Goal: Task Accomplishment & Management: Manage account settings

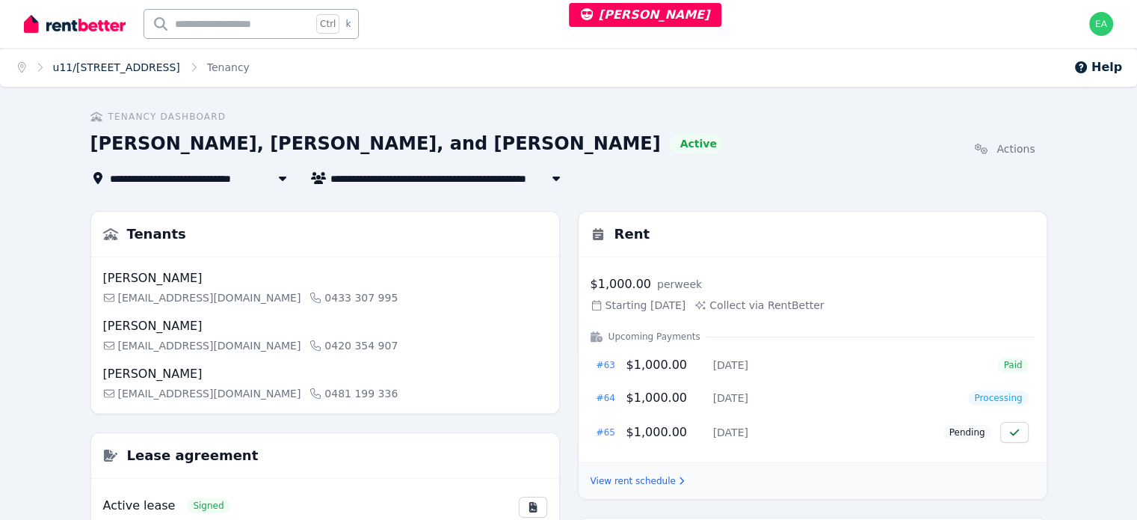
click at [138, 61] on link "u11/4-8 Bobbin Head Road, Pymble" at bounding box center [116, 67] width 127 height 12
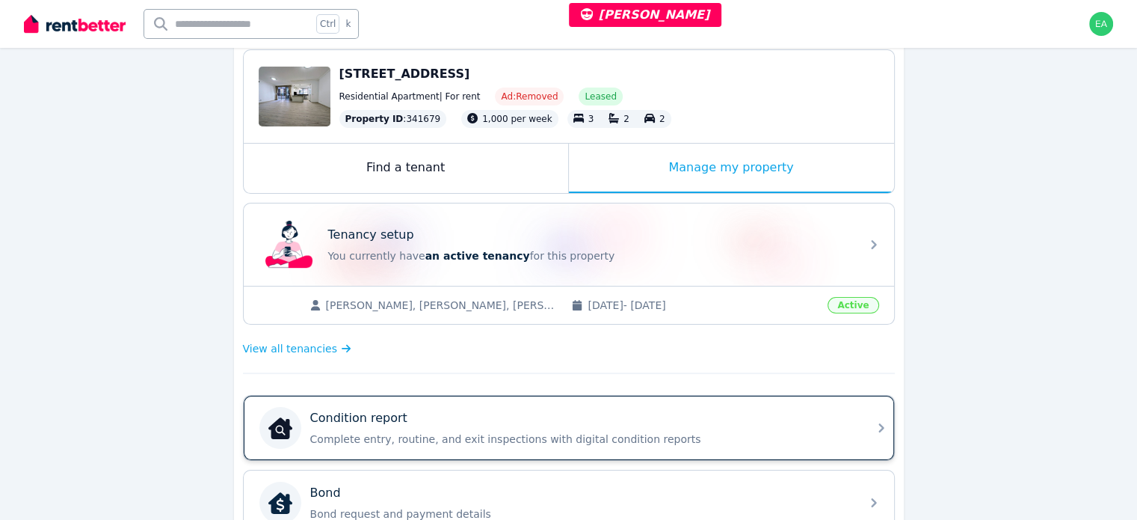
scroll to position [299, 0]
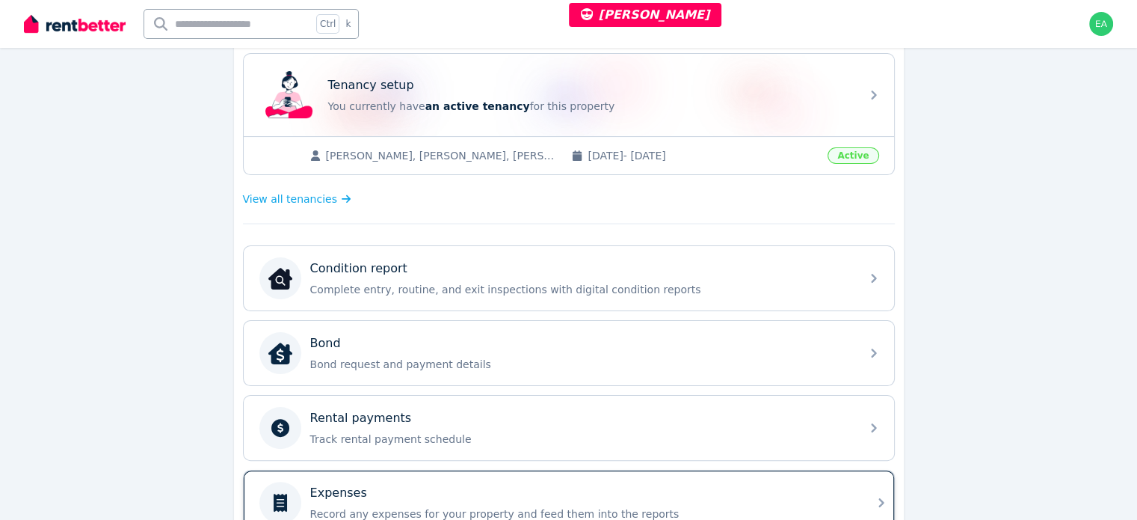
click at [667, 487] on div "Expenses" at bounding box center [580, 493] width 541 height 18
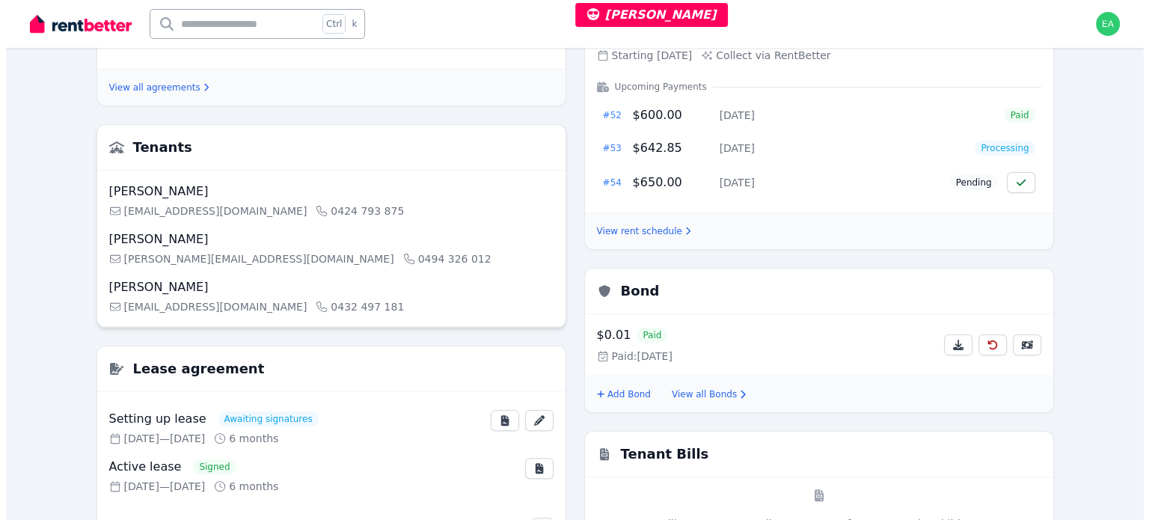
scroll to position [449, 0]
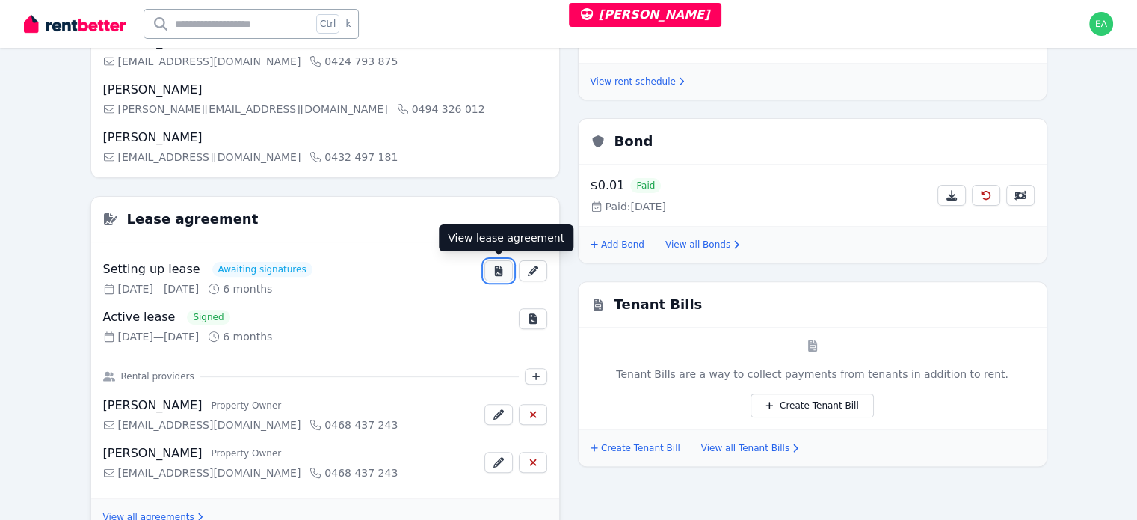
click at [494, 271] on icon "button" at bounding box center [499, 270] width 12 height 10
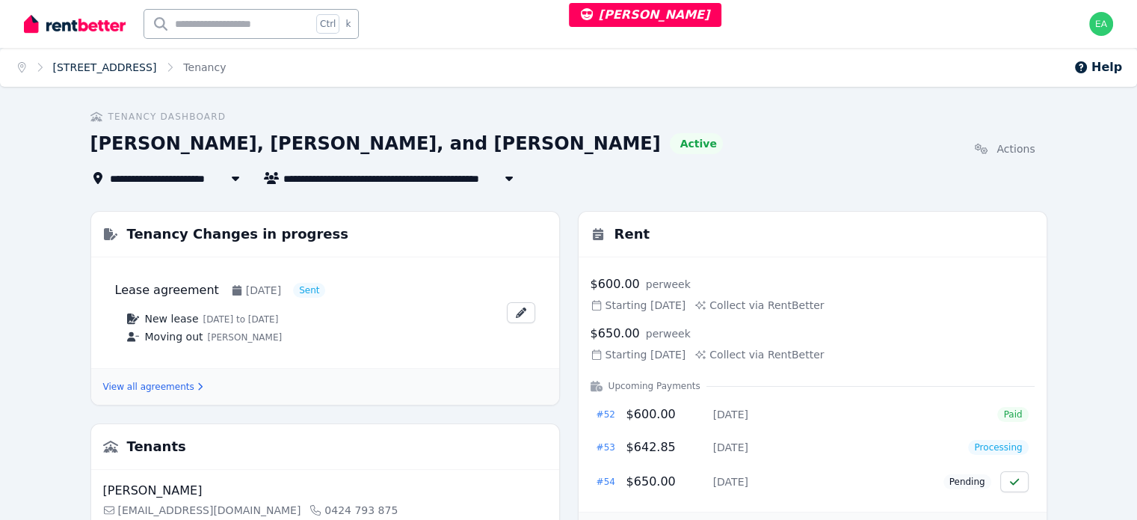
click at [88, 61] on link "[STREET_ADDRESS]" at bounding box center [105, 67] width 104 height 12
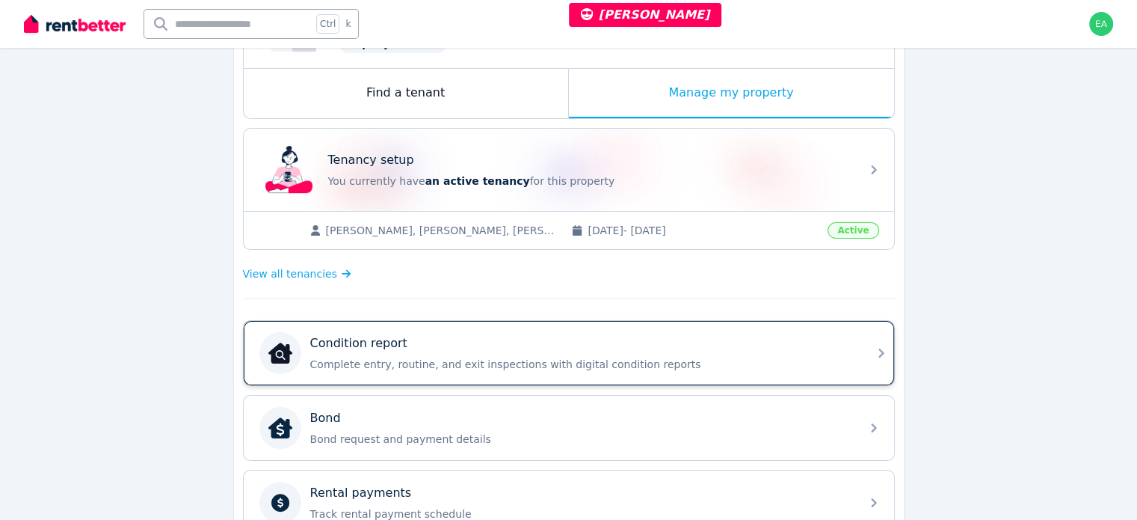
scroll to position [150, 0]
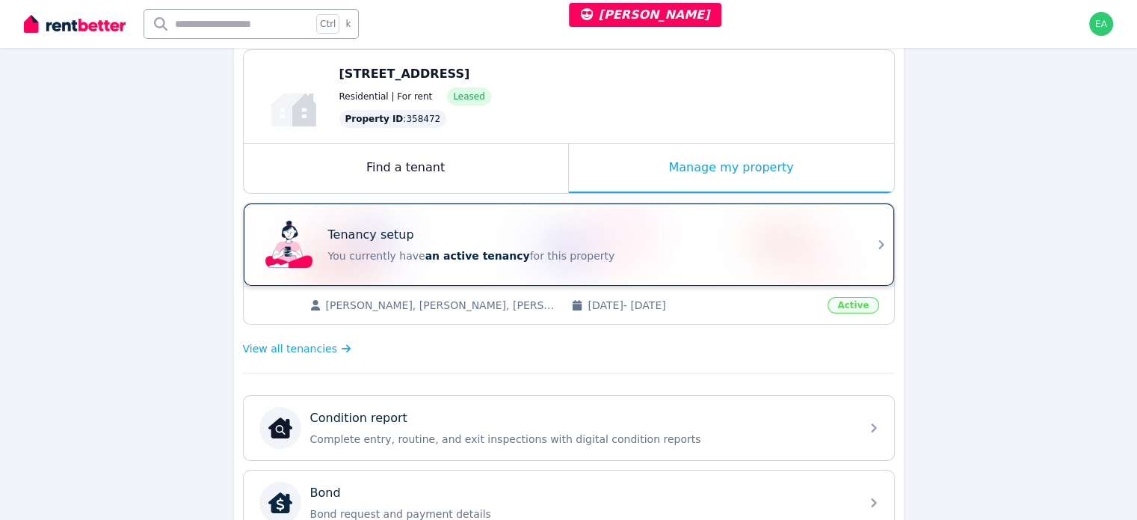
click at [635, 250] on p "You currently have an active tenancy for this property" at bounding box center [589, 255] width 523 height 15
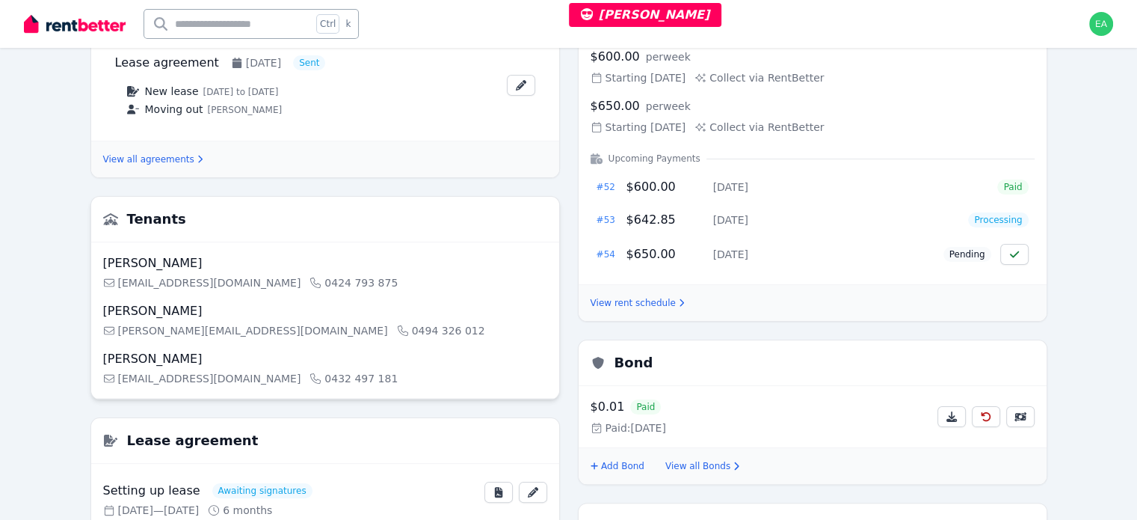
scroll to position [3, 0]
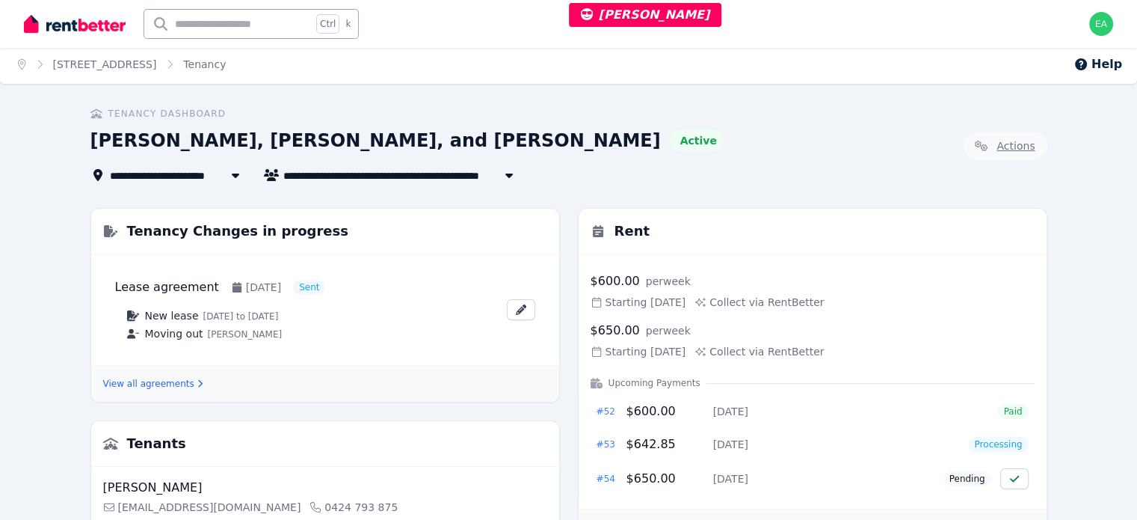
click at [1048, 149] on link "Actions" at bounding box center [1005, 145] width 84 height 27
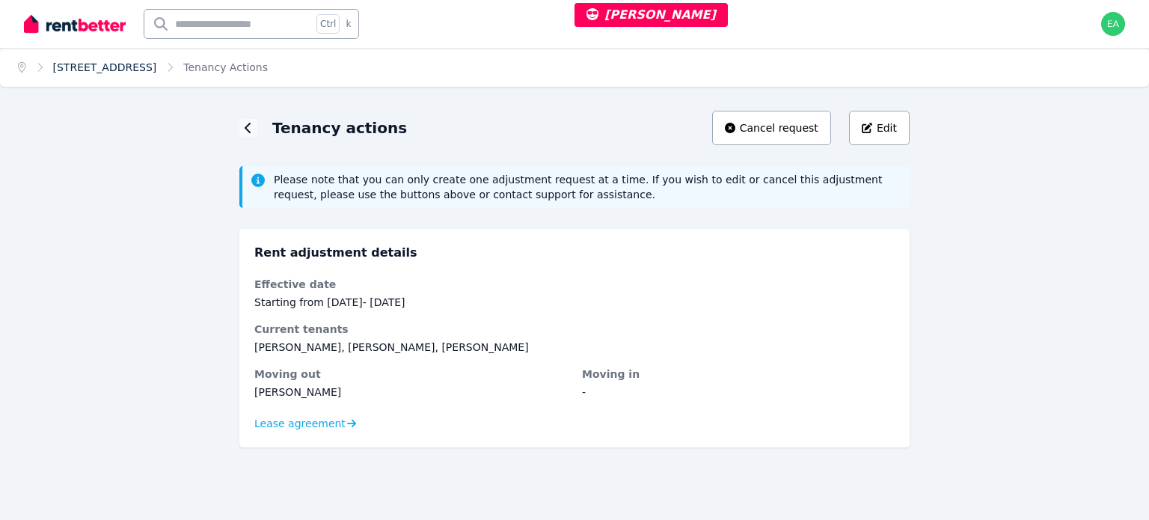
click at [124, 67] on link "[STREET_ADDRESS]" at bounding box center [105, 67] width 104 height 12
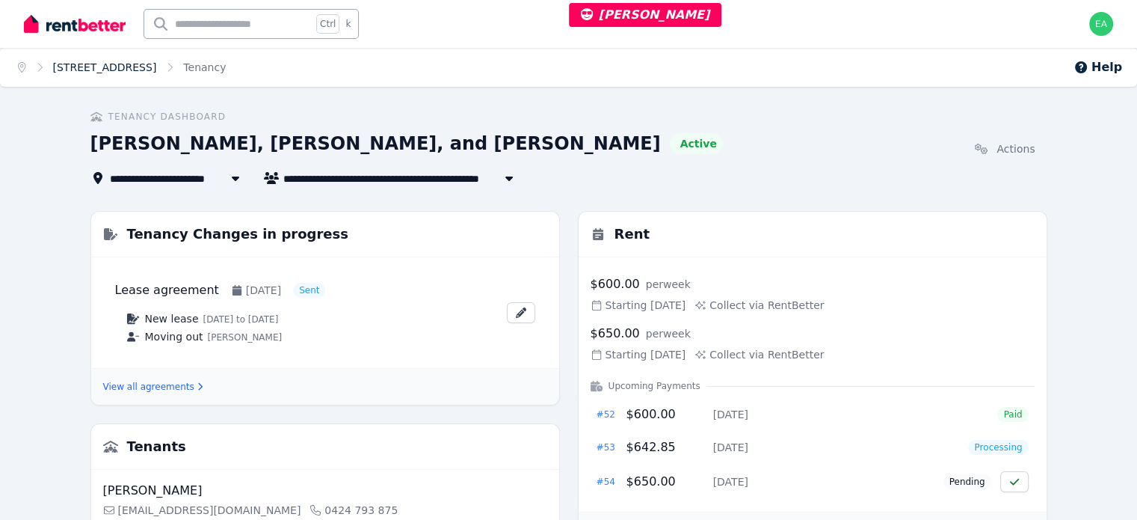
click at [118, 68] on link "[STREET_ADDRESS]" at bounding box center [105, 67] width 104 height 12
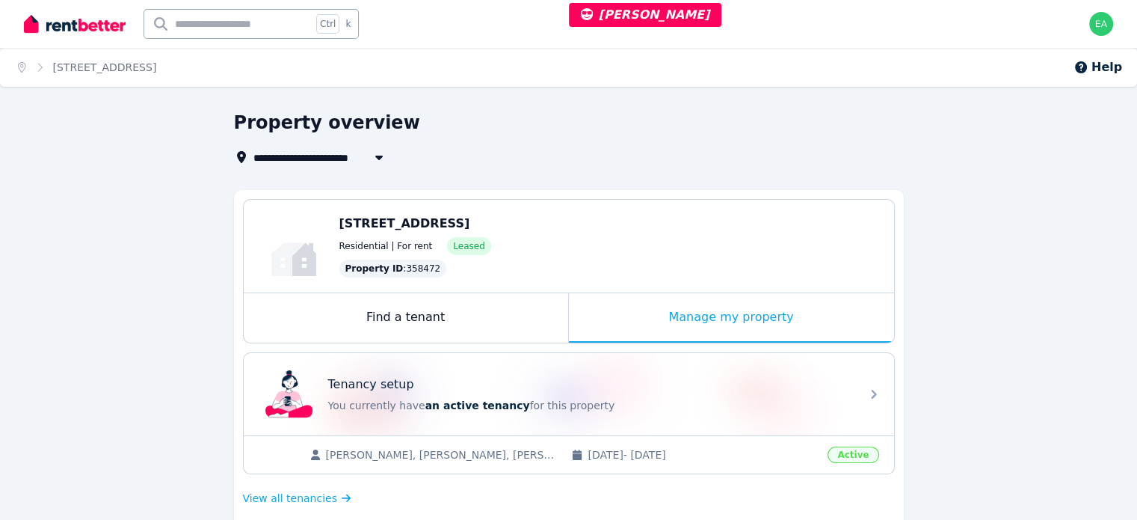
scroll to position [75, 0]
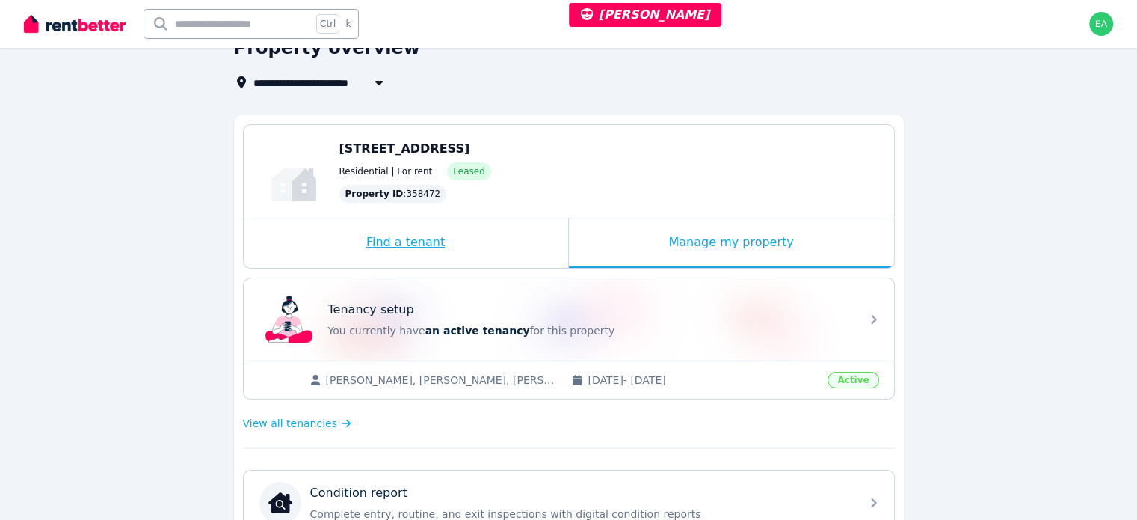
click at [472, 245] on div "Find a tenant" at bounding box center [406, 242] width 325 height 49
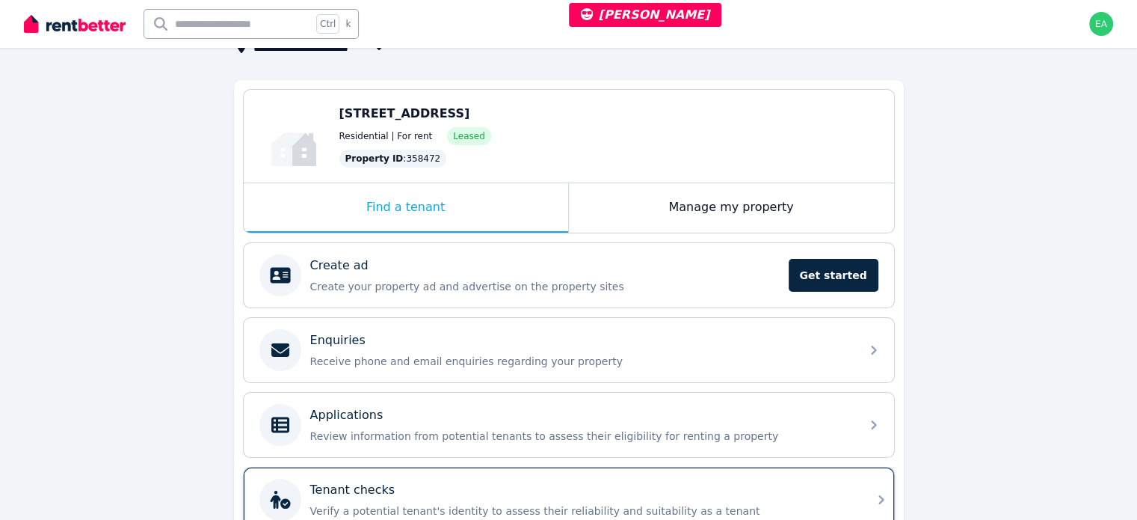
scroll to position [35, 0]
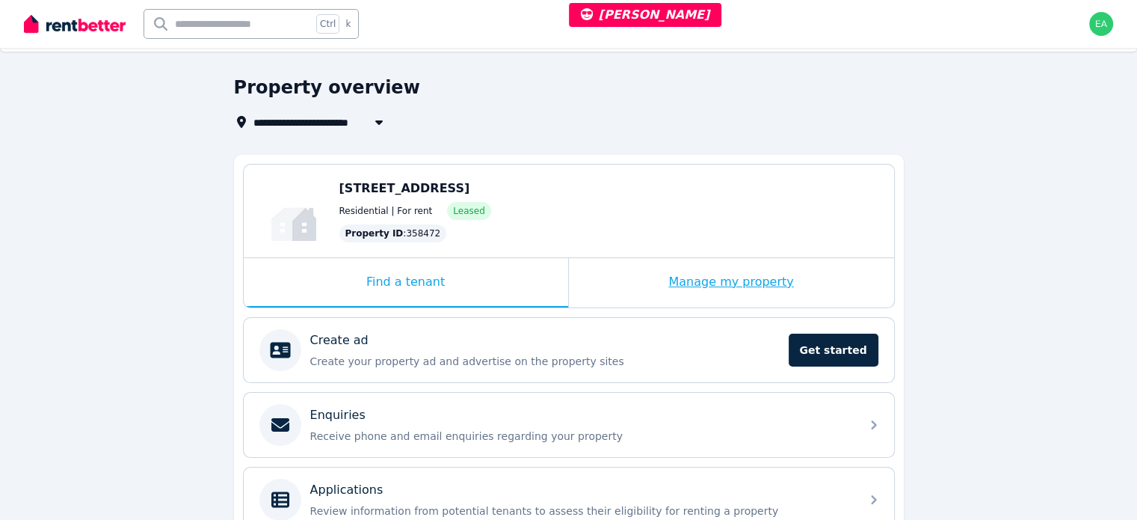
click at [614, 287] on div "Manage my property" at bounding box center [731, 282] width 325 height 49
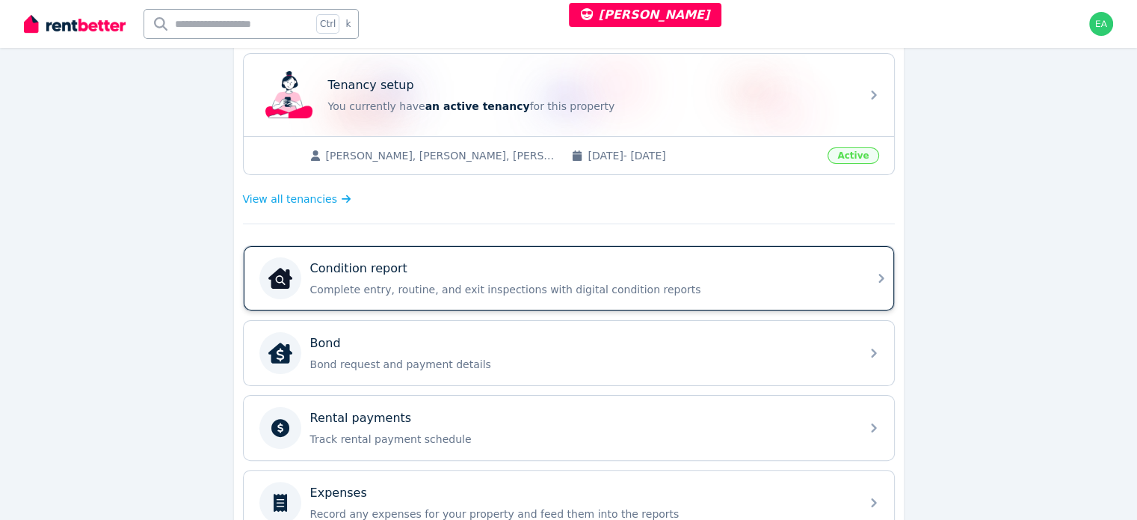
scroll to position [224, 0]
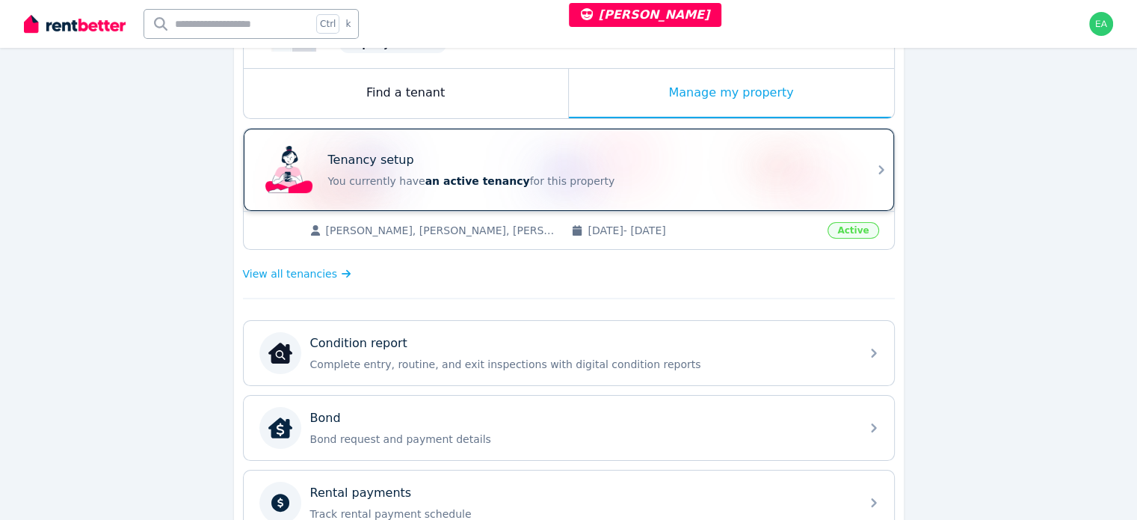
click at [712, 170] on div "Tenancy setup You currently have an active tenancy for this property" at bounding box center [589, 169] width 523 height 37
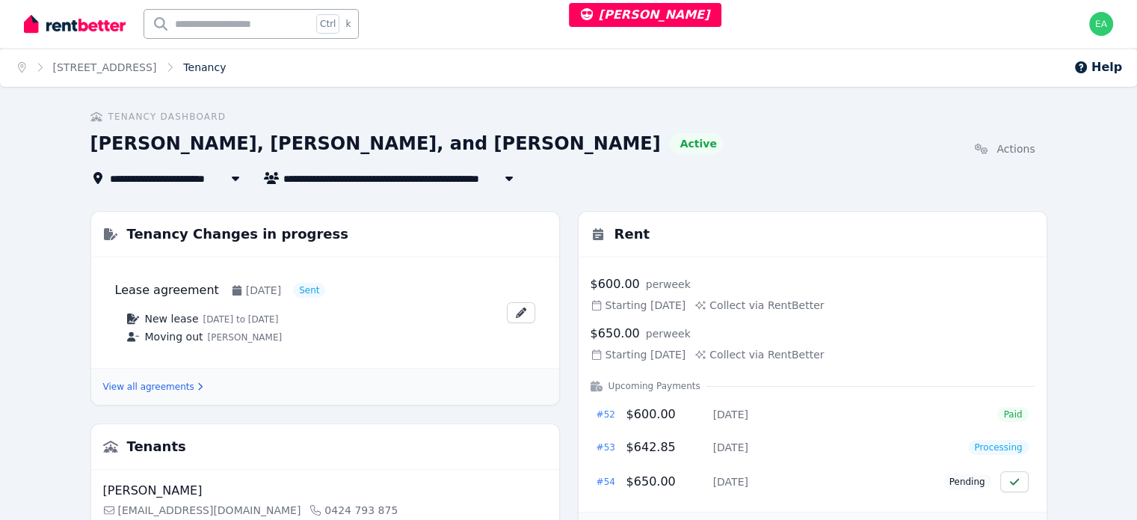
click at [218, 70] on link "Tenancy" at bounding box center [204, 67] width 43 height 12
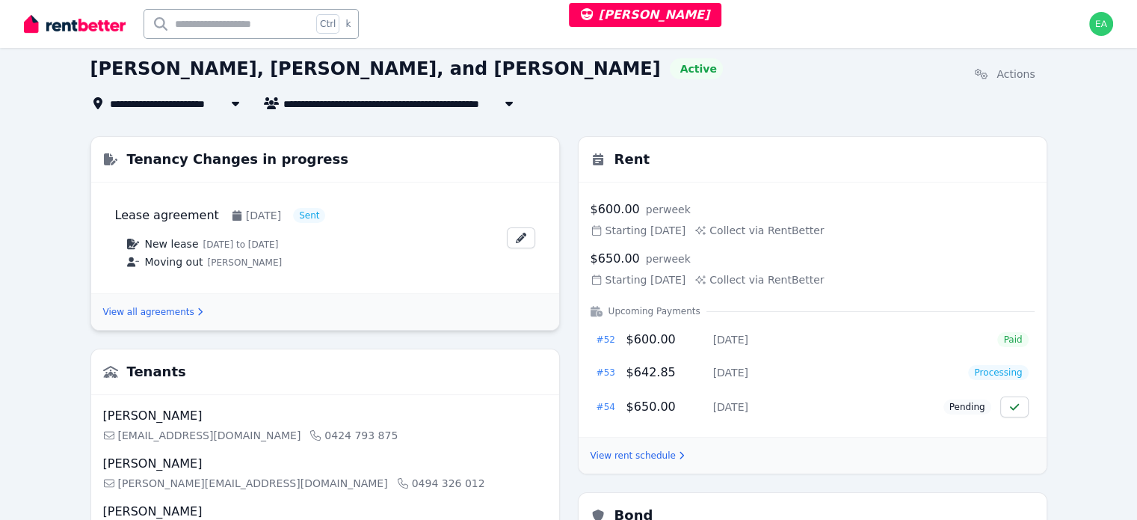
scroll to position [224, 0]
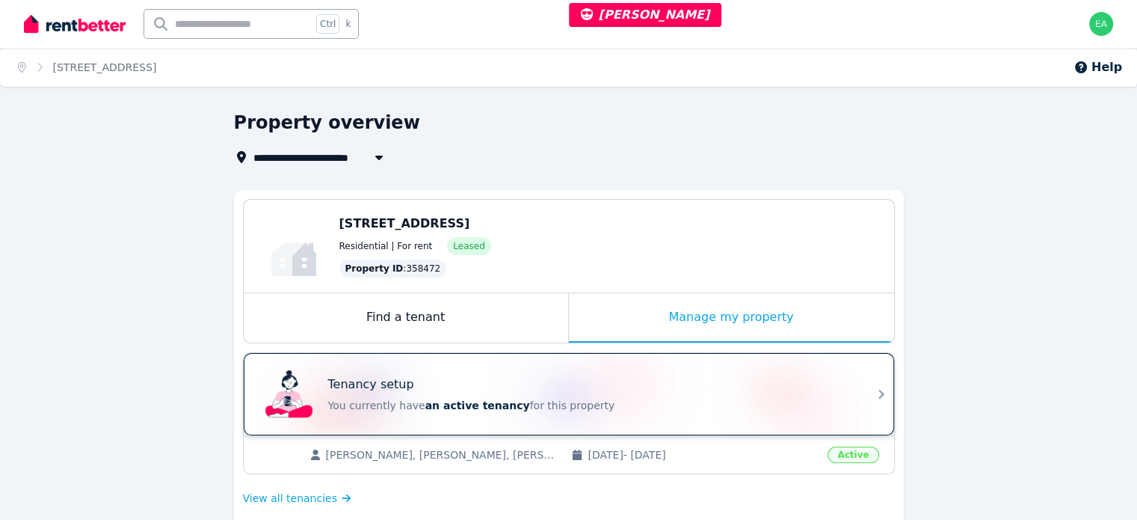
click at [686, 402] on p "You currently have an active tenancy for this property" at bounding box center [589, 405] width 523 height 15
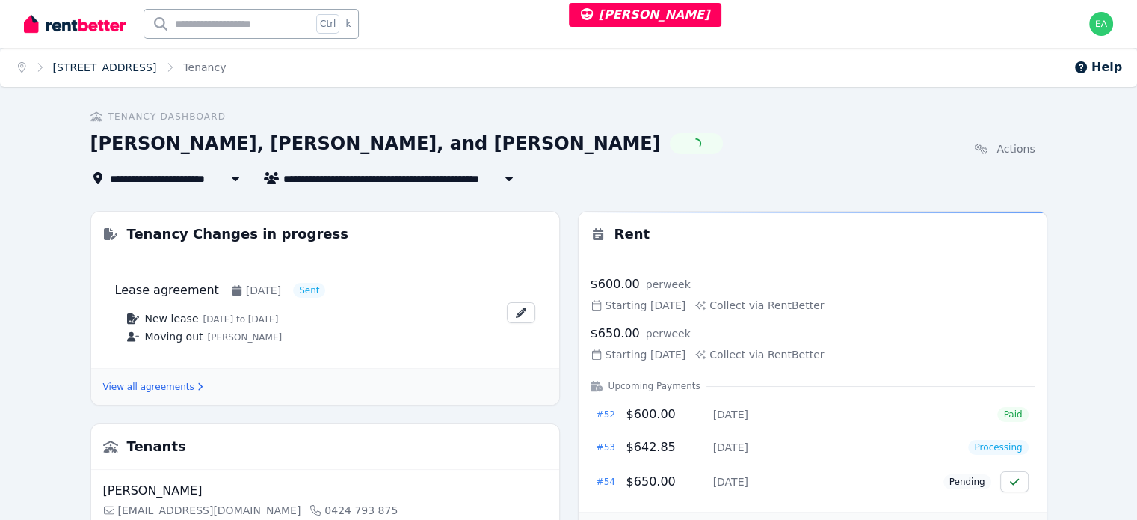
click at [117, 68] on link "[STREET_ADDRESS]" at bounding box center [105, 67] width 104 height 12
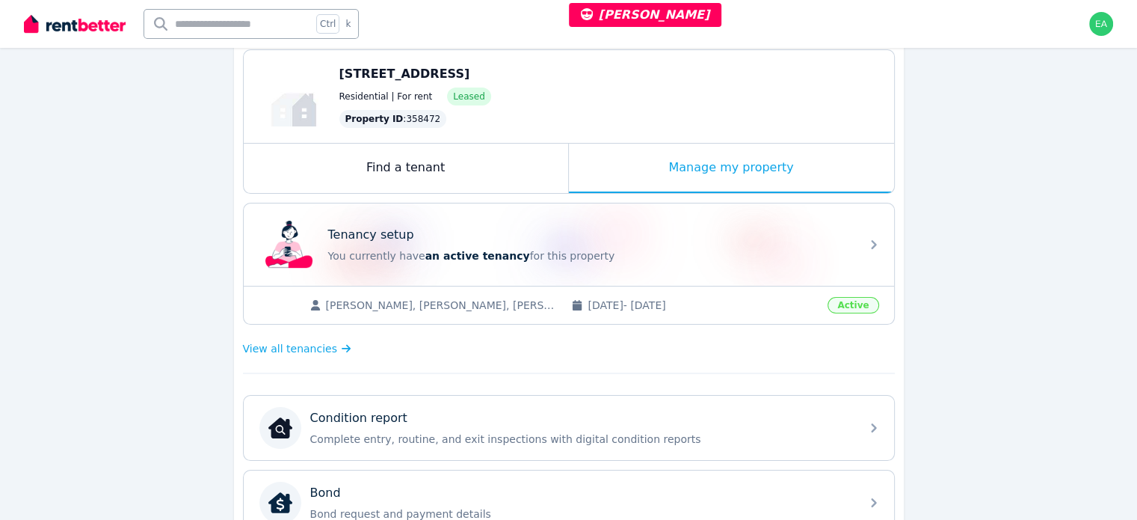
scroll to position [224, 0]
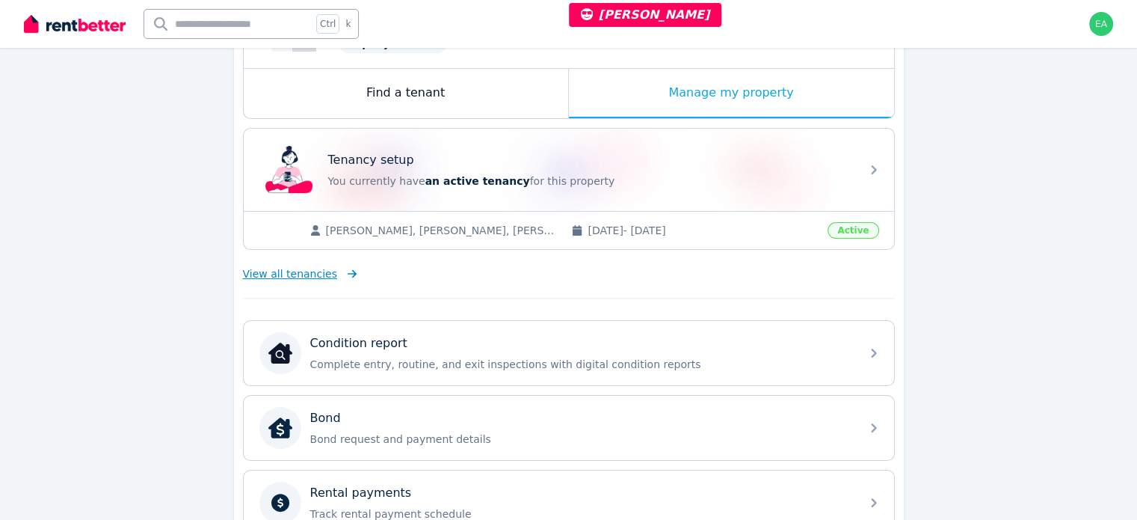
click at [293, 274] on span "View all tenancies" at bounding box center [290, 273] width 94 height 15
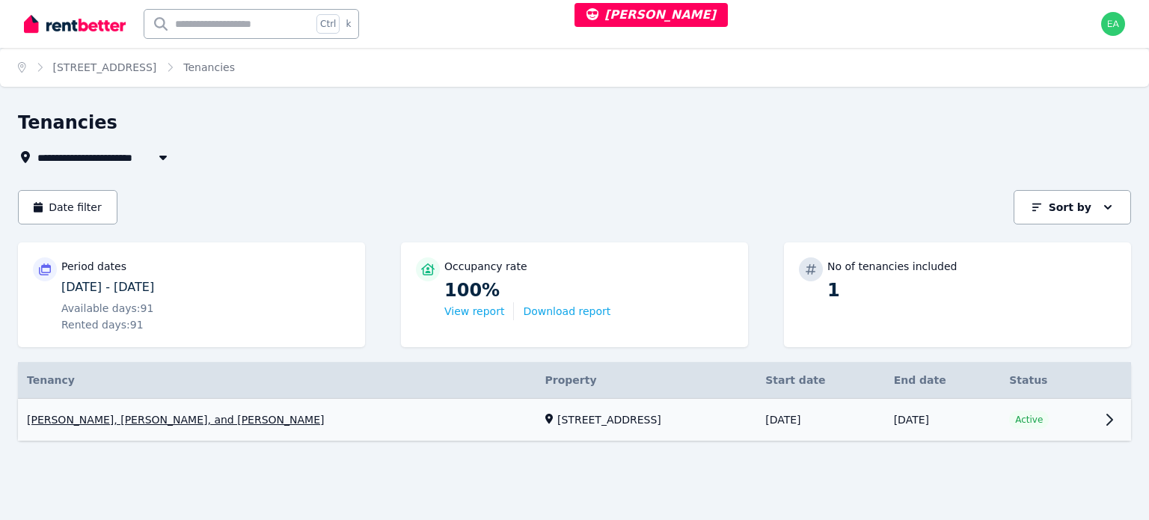
click at [1101, 423] on link "View property details" at bounding box center [1113, 420] width 36 height 42
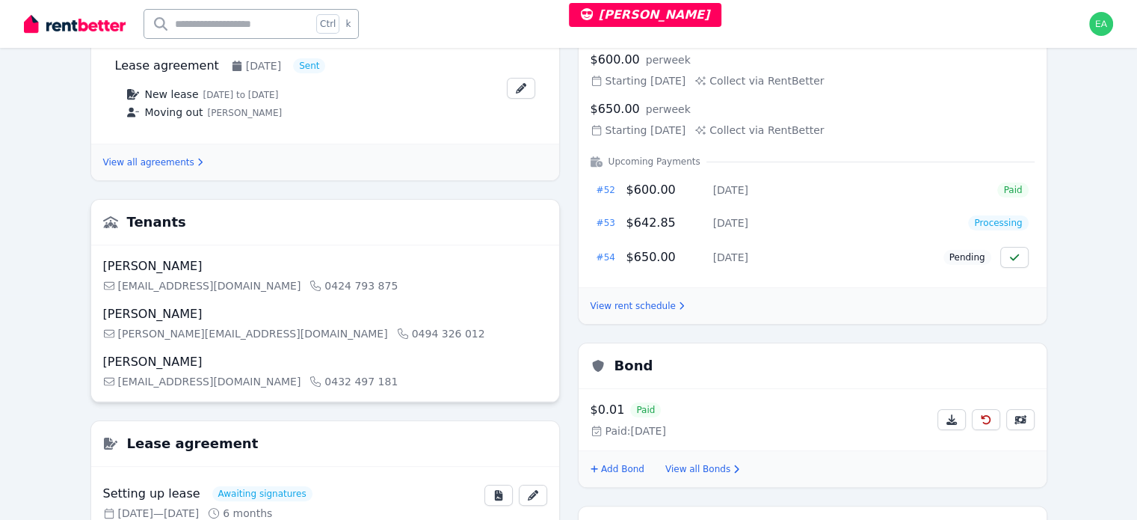
scroll to position [374, 0]
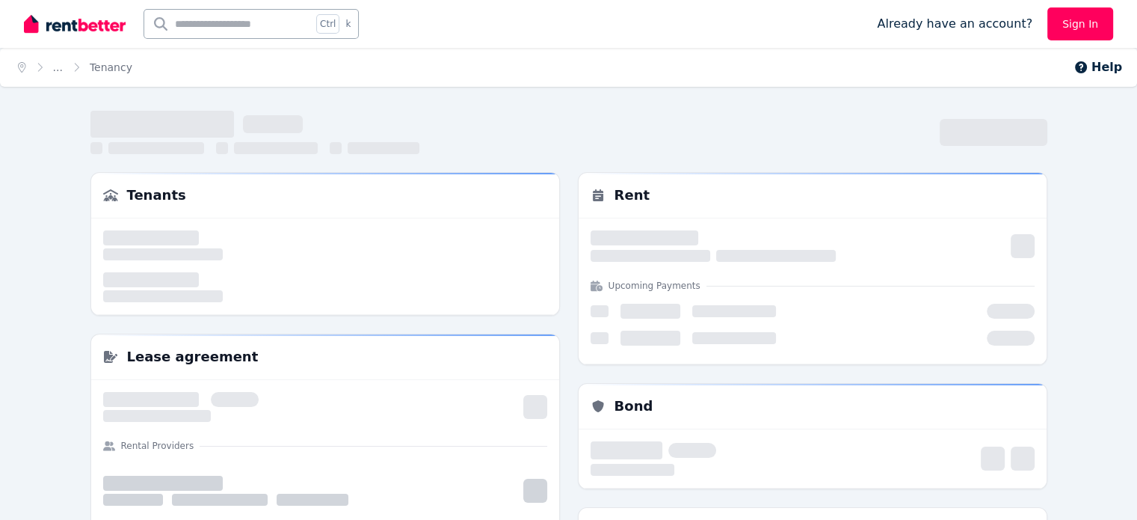
scroll to position [347, 0]
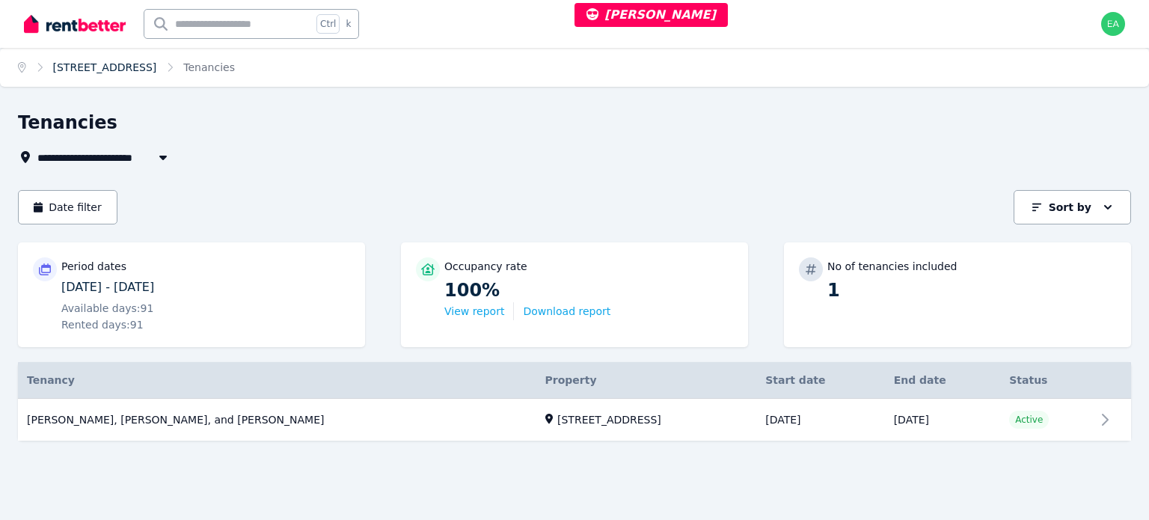
click at [117, 70] on link "[STREET_ADDRESS]" at bounding box center [105, 67] width 104 height 12
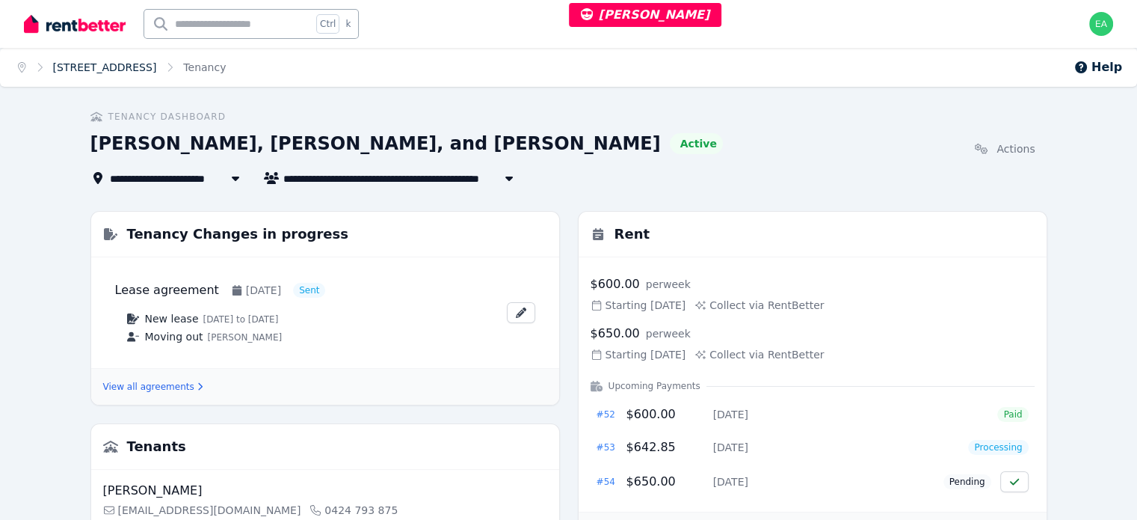
click at [144, 64] on link "[STREET_ADDRESS]" at bounding box center [105, 67] width 104 height 12
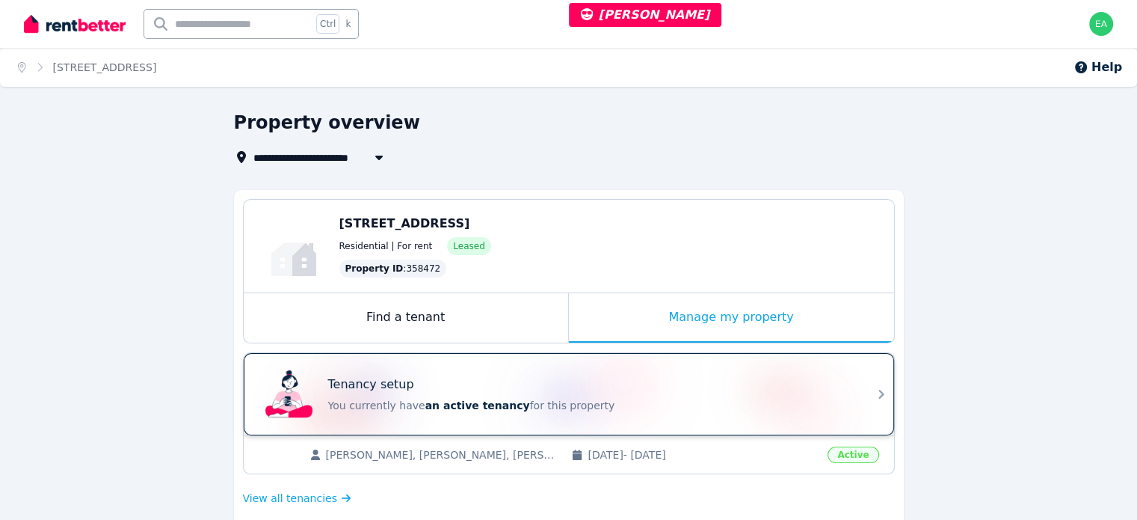
click at [655, 399] on p "You currently have an active tenancy for this property" at bounding box center [589, 405] width 523 height 15
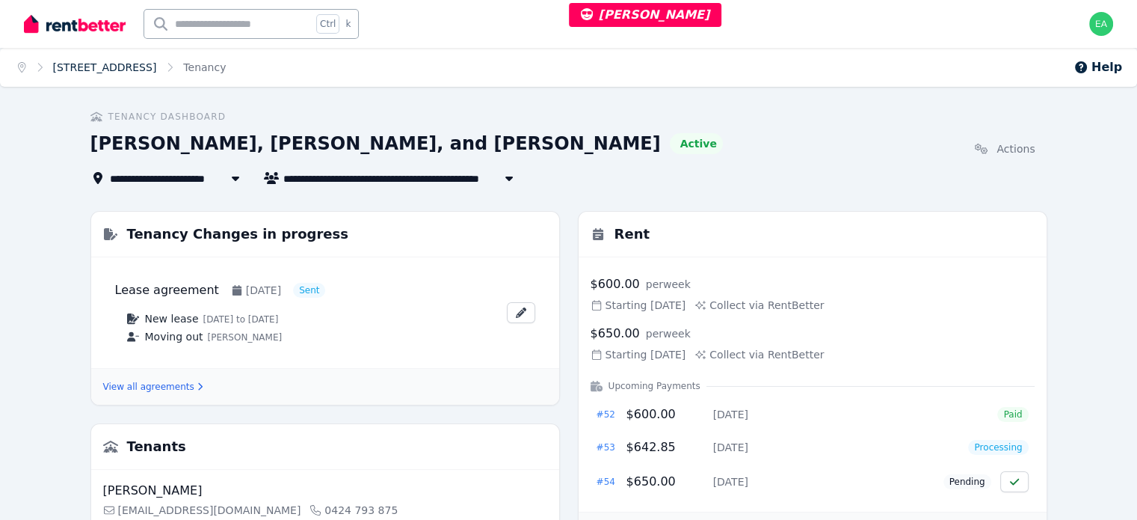
click at [129, 63] on link "[STREET_ADDRESS]" at bounding box center [105, 67] width 104 height 12
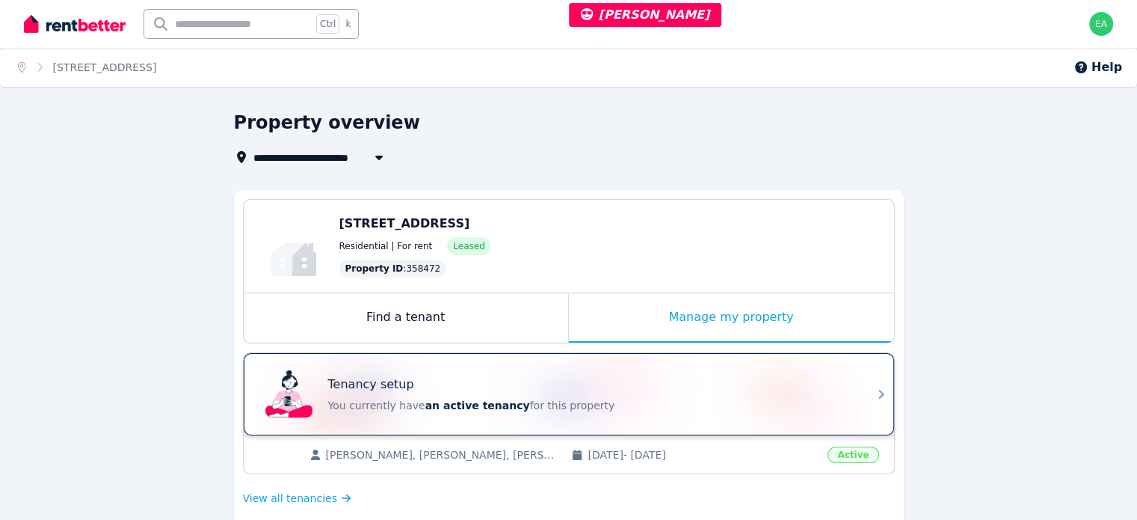
click at [711, 385] on div "Tenancy setup" at bounding box center [589, 384] width 523 height 18
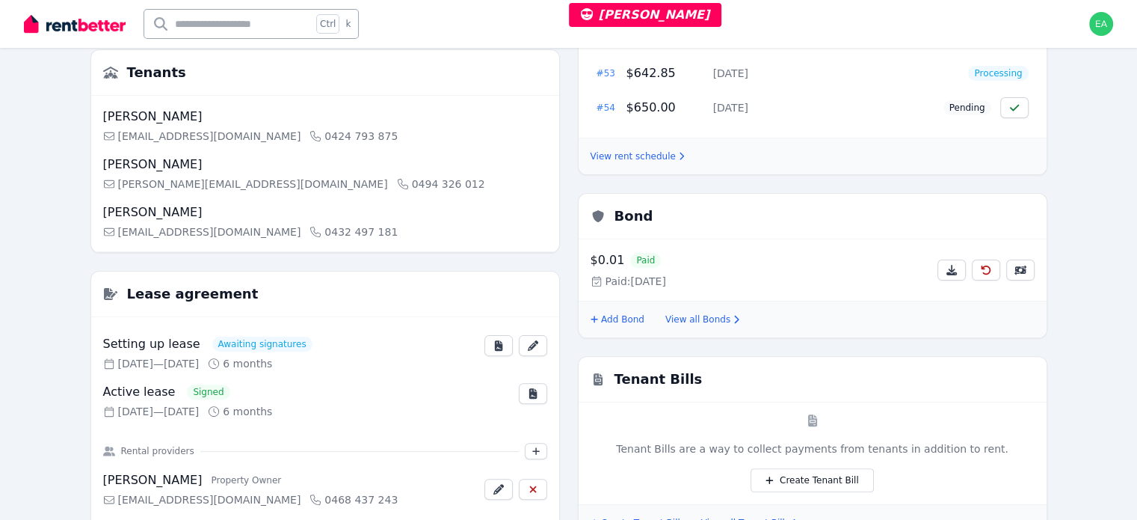
scroll to position [75, 0]
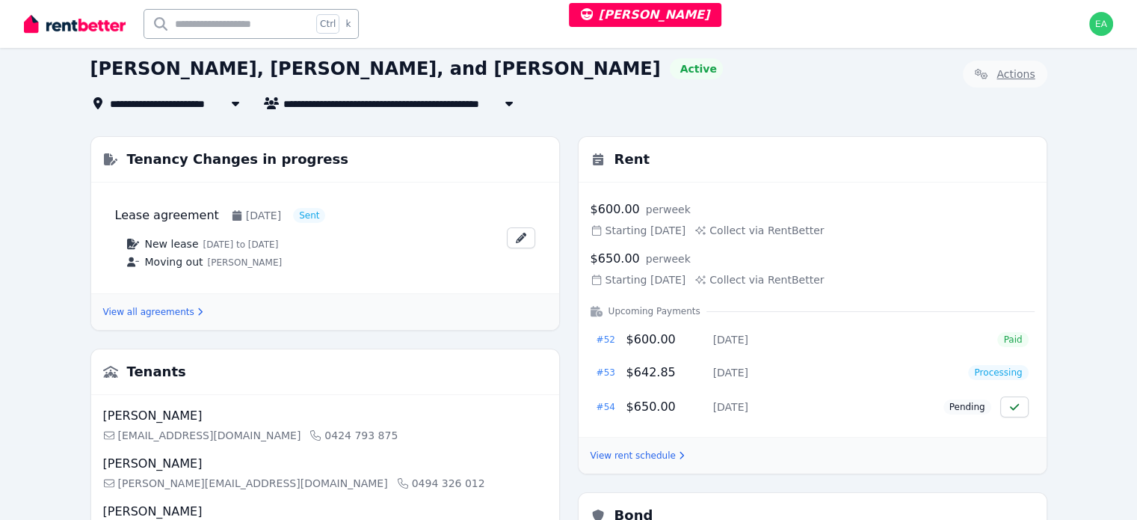
click at [1048, 74] on link "Actions" at bounding box center [1005, 74] width 84 height 27
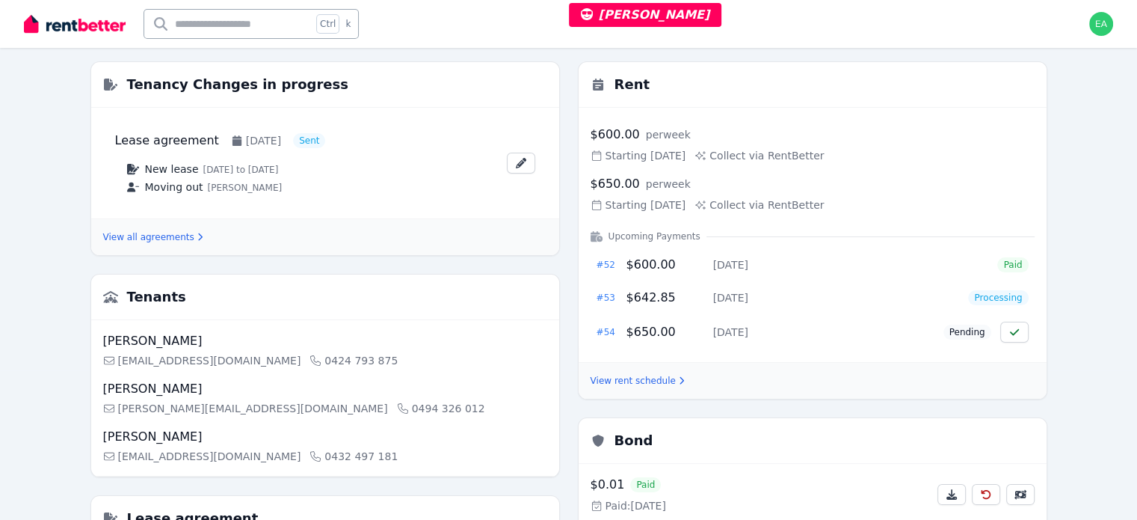
scroll to position [224, 0]
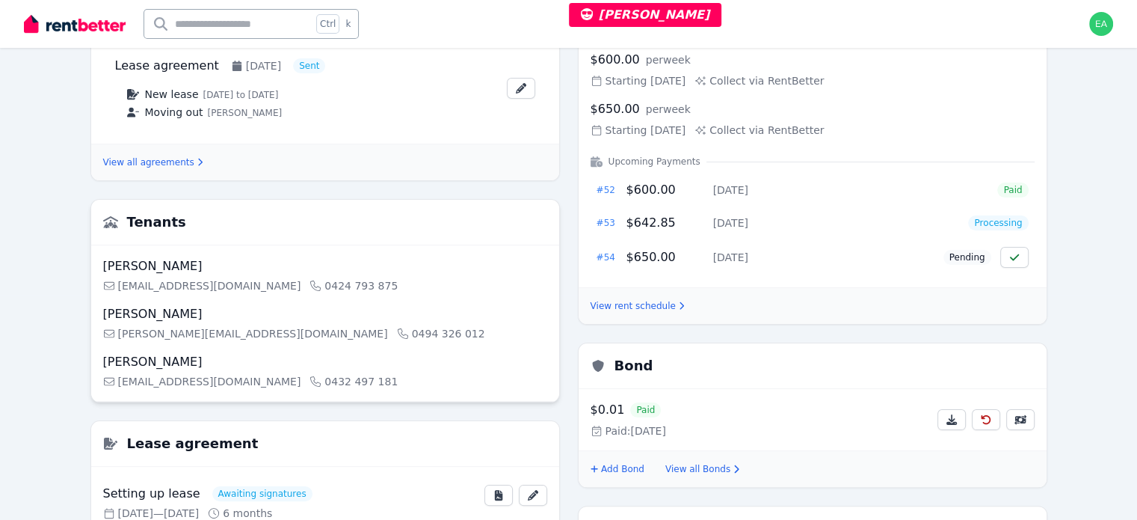
click at [269, 276] on div "Cassie Spilling crspilling@gmail.com 0424 793 875" at bounding box center [325, 275] width 444 height 36
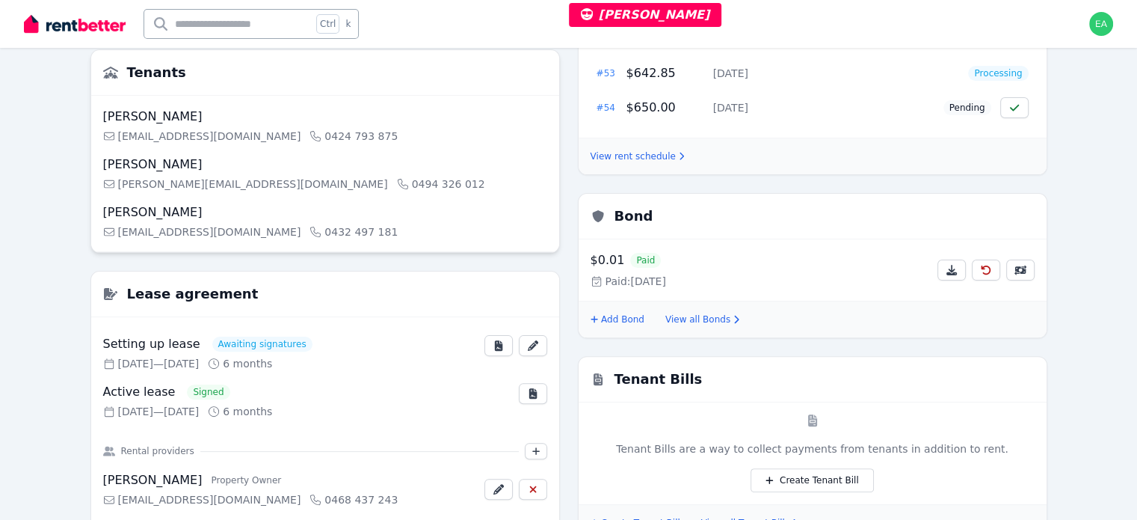
scroll to position [449, 0]
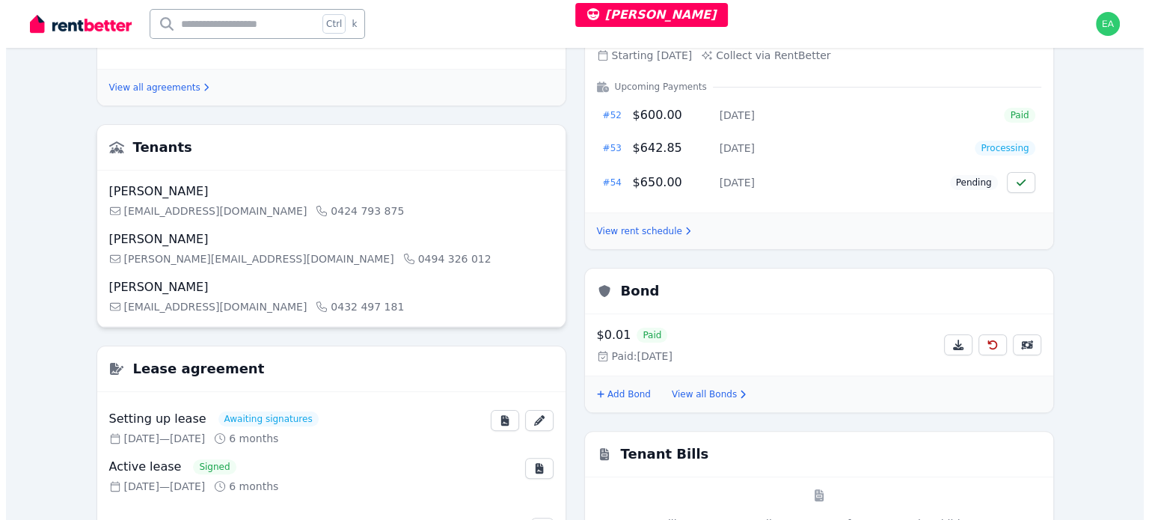
scroll to position [449, 0]
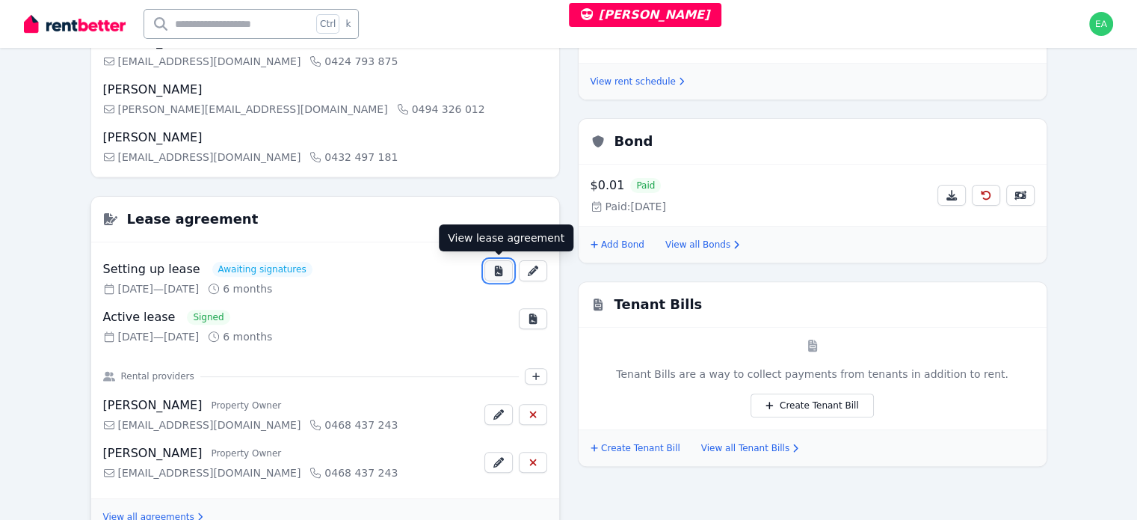
click at [494, 271] on icon "button" at bounding box center [499, 270] width 12 height 10
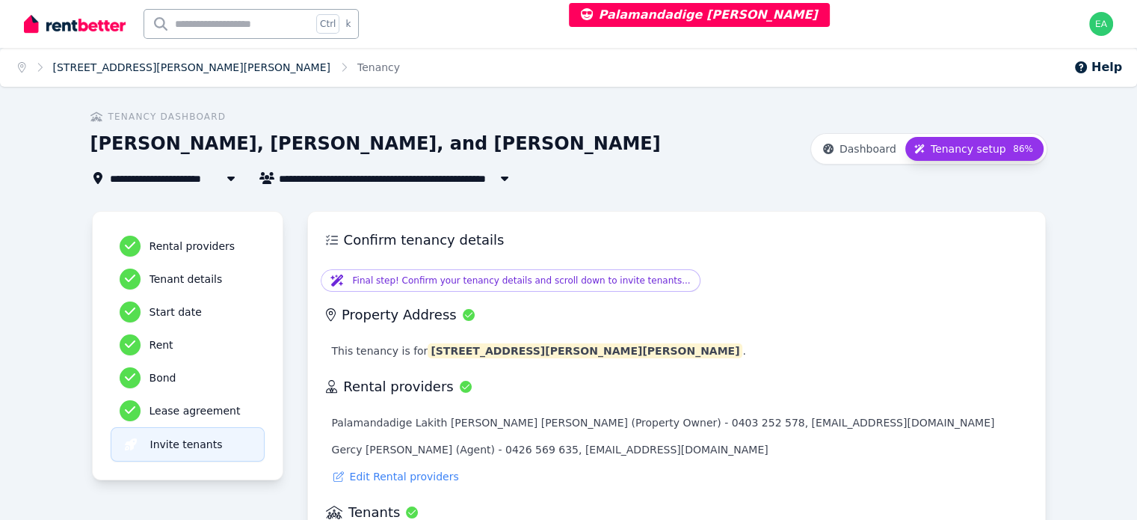
click at [89, 68] on link "36 Deverell Way, Bentley" at bounding box center [191, 67] width 277 height 12
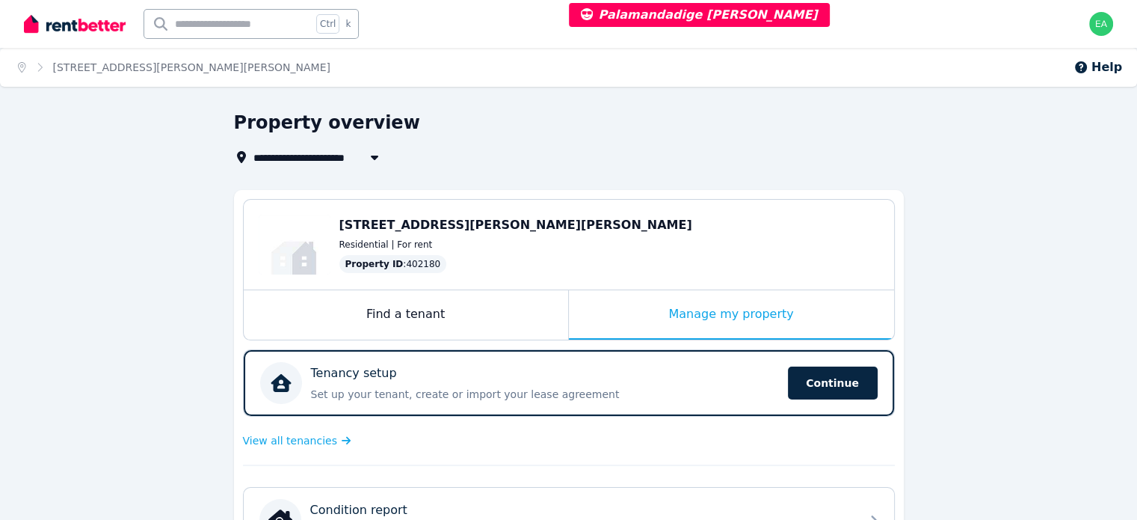
click at [483, 273] on div "Property ID : 402180" at bounding box center [609, 264] width 540 height 18
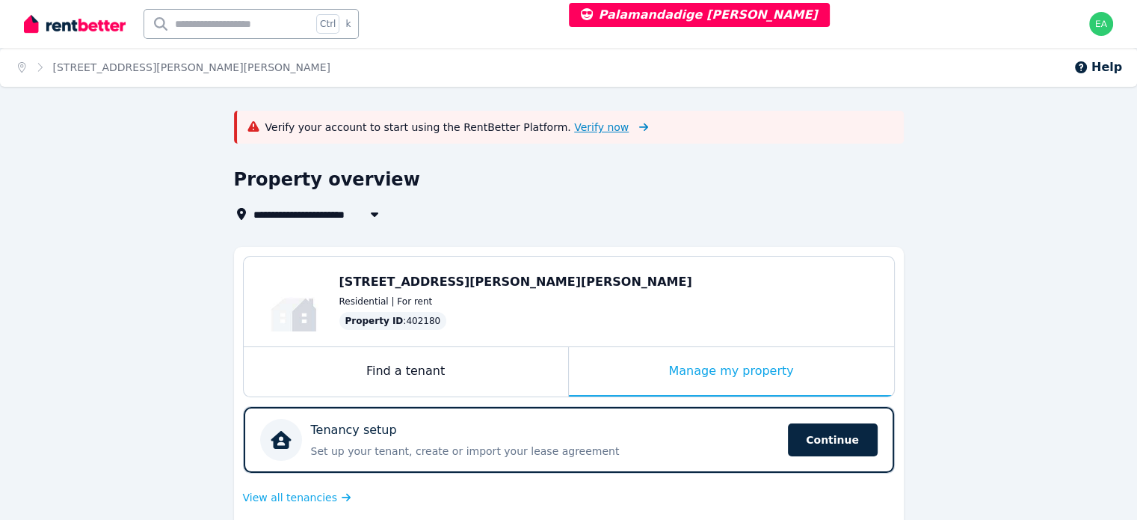
click at [574, 130] on span "Verify now" at bounding box center [601, 127] width 55 height 15
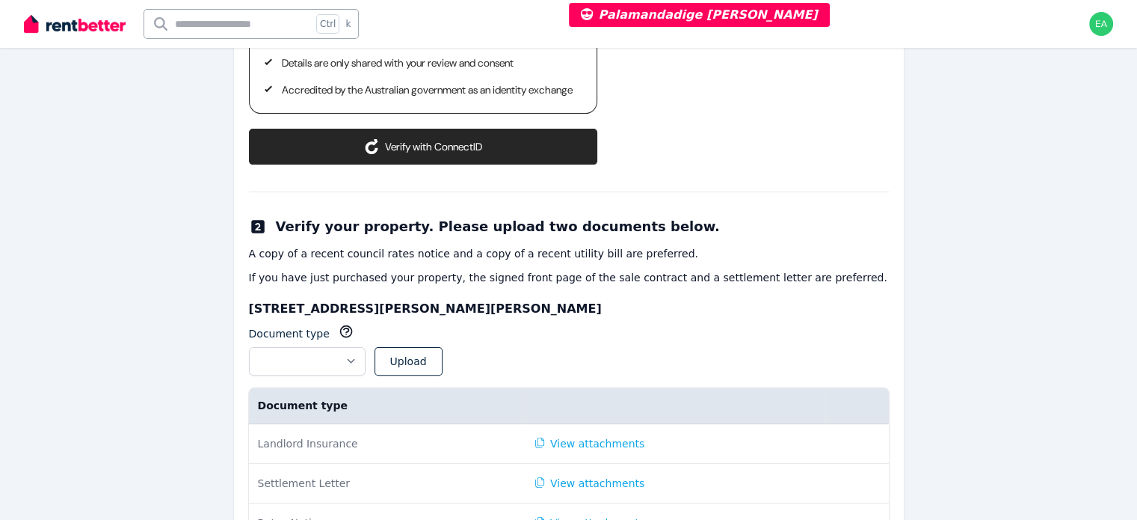
scroll to position [491, 0]
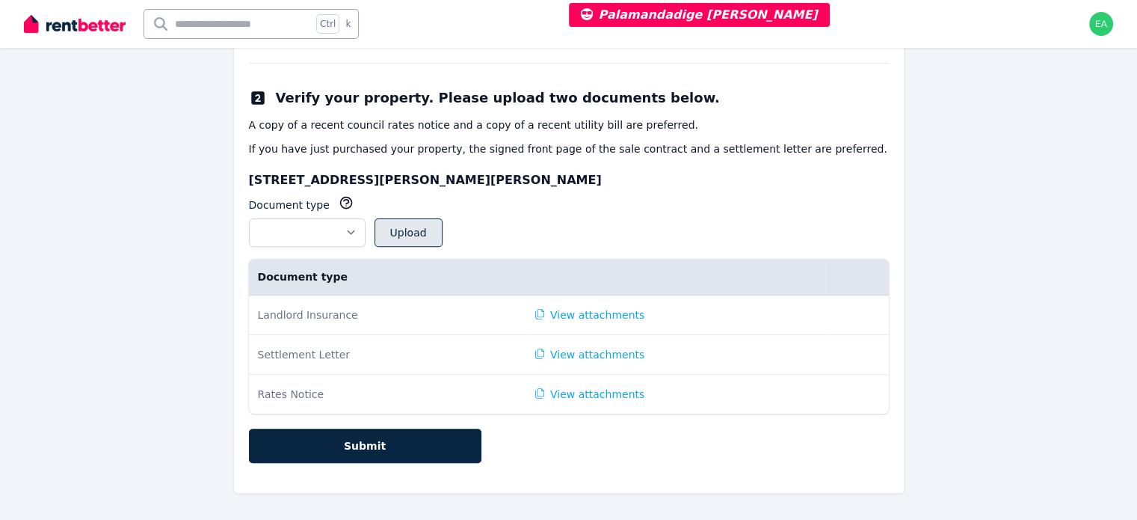
click at [443, 240] on button "Upload" at bounding box center [409, 232] width 68 height 28
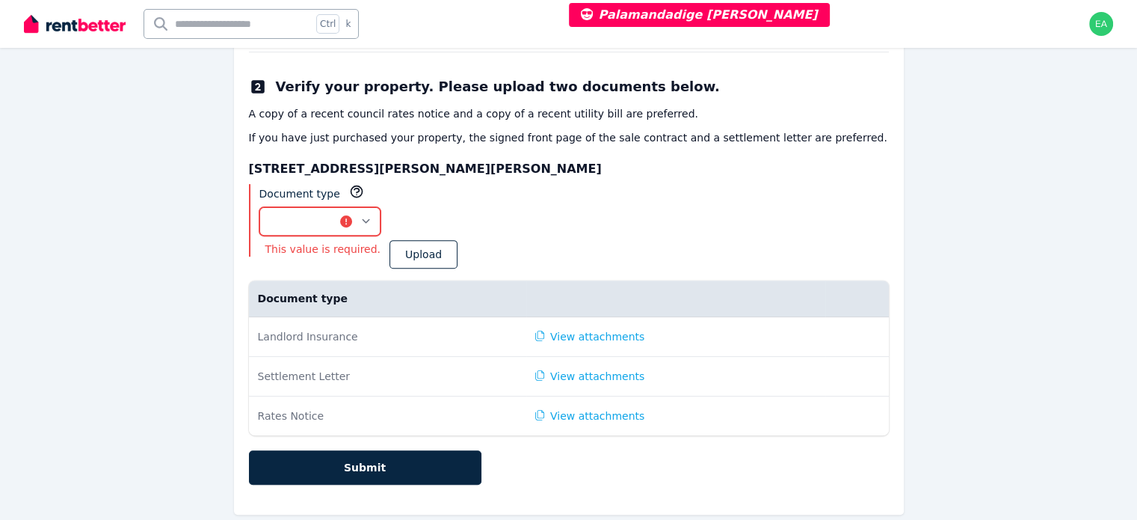
click at [381, 236] on select "**********" at bounding box center [320, 221] width 122 height 28
click at [576, 211] on div "**********" at bounding box center [569, 232] width 640 height 96
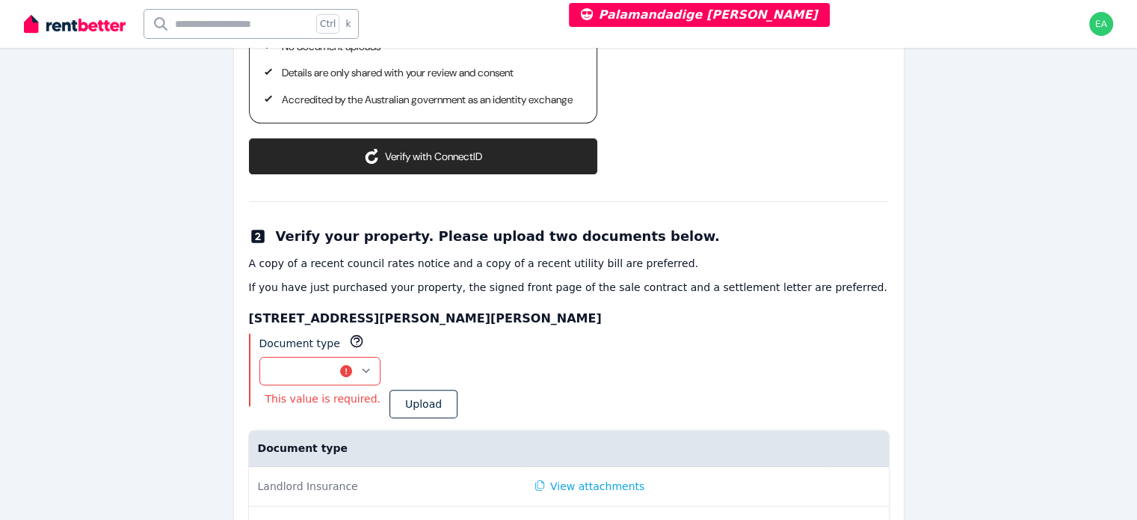
scroll to position [267, 0]
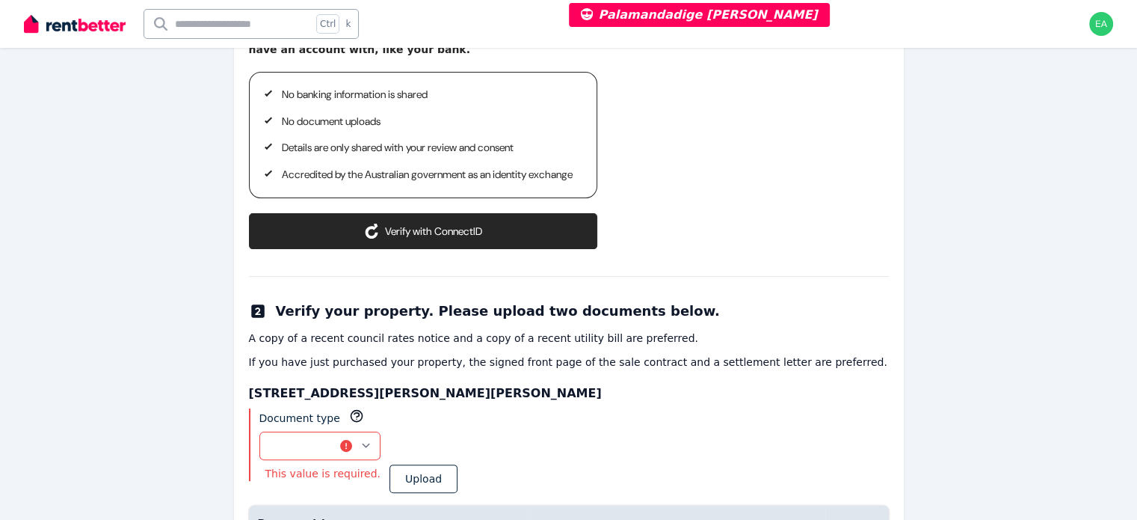
click at [479, 434] on div "**********" at bounding box center [569, 456] width 640 height 96
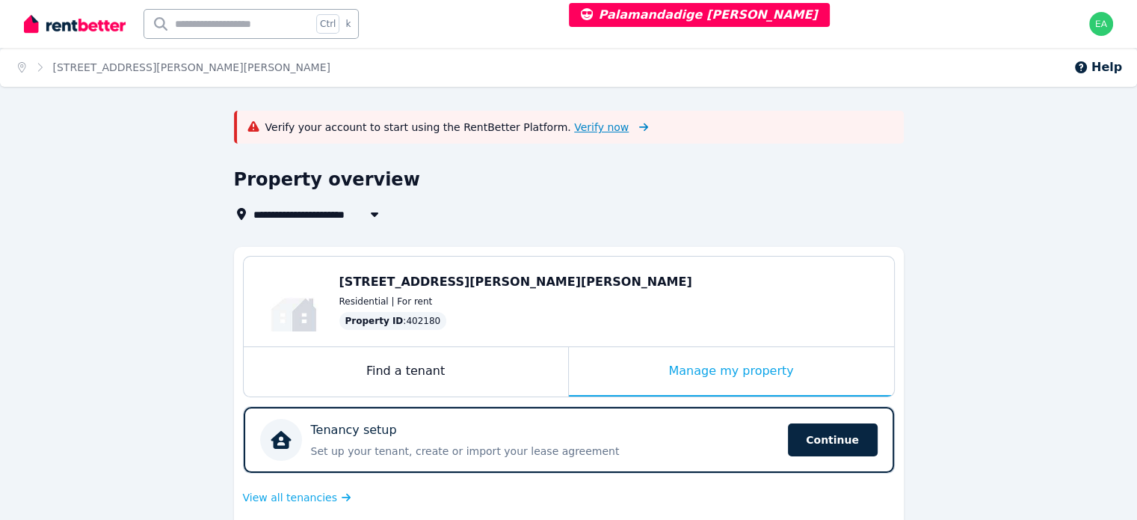
click at [574, 125] on span "Verify now" at bounding box center [601, 127] width 55 height 15
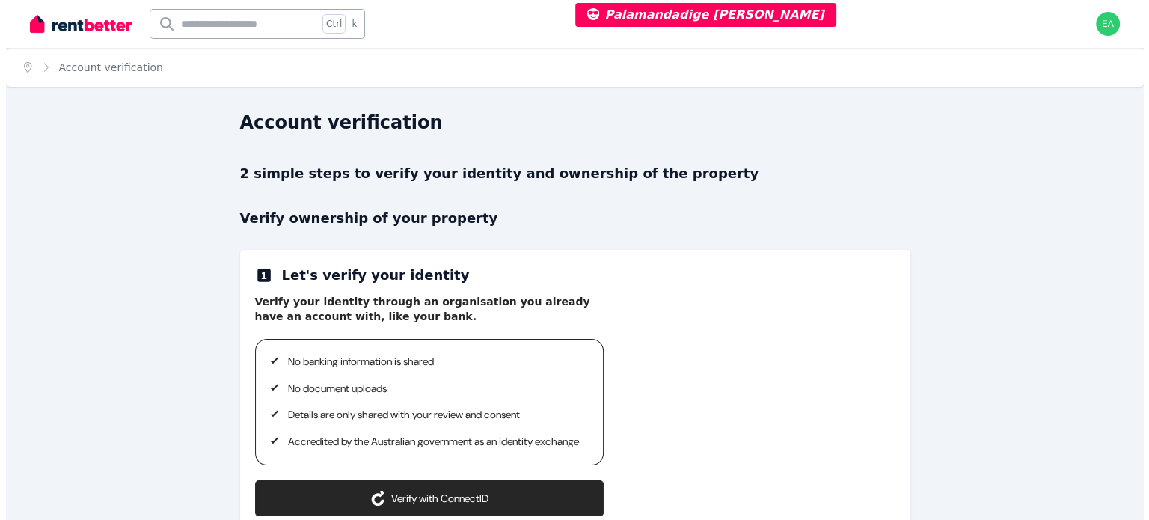
scroll to position [148, 0]
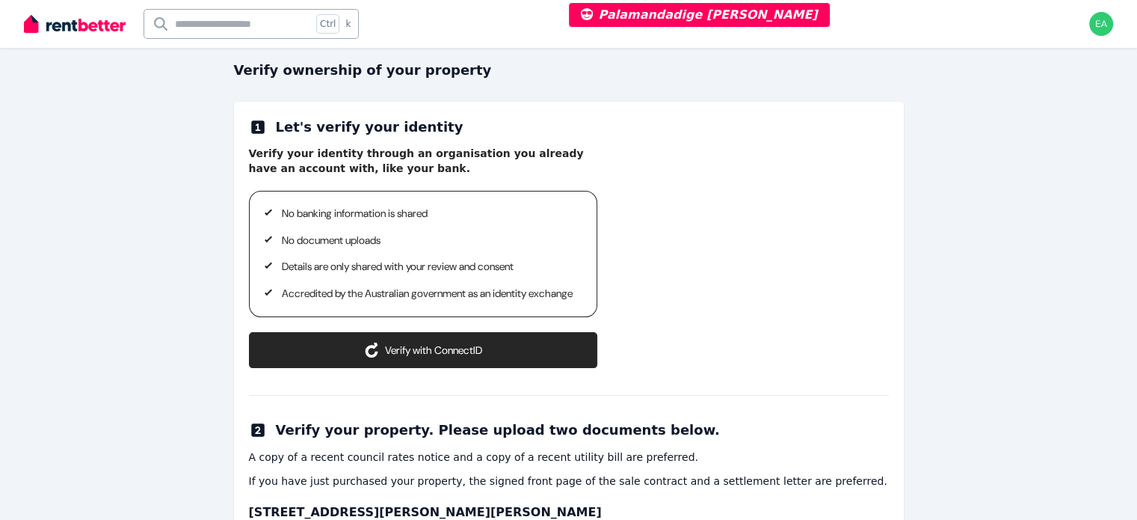
click at [572, 368] on button "Verify with ConnectID" at bounding box center [423, 350] width 348 height 36
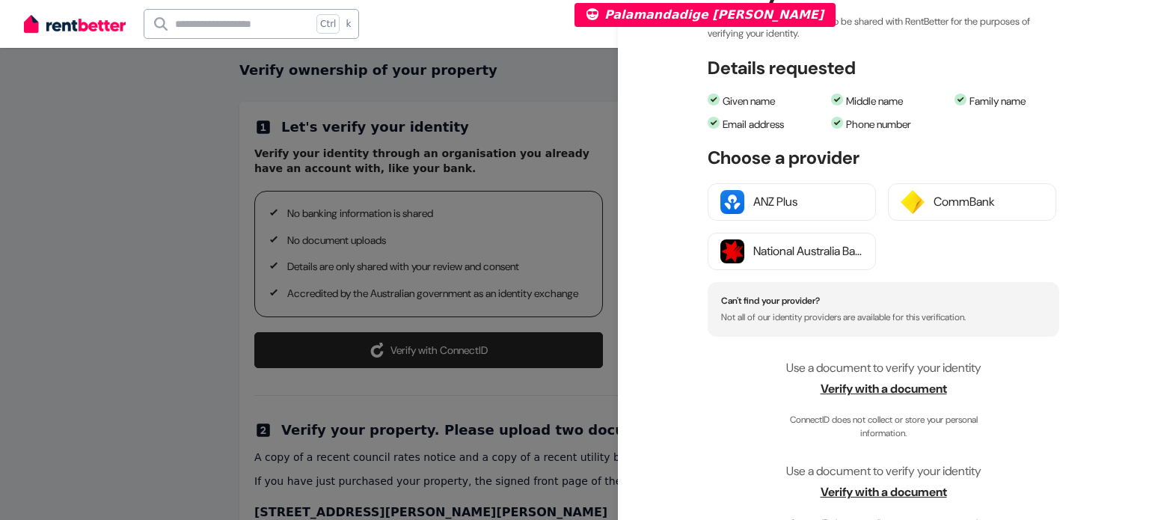
scroll to position [224, 0]
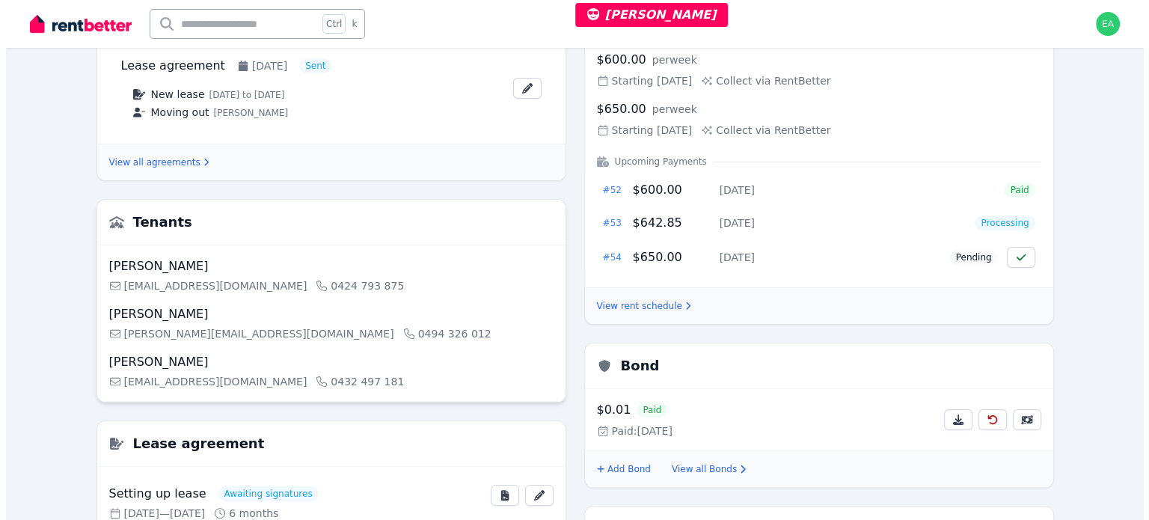
scroll to position [449, 0]
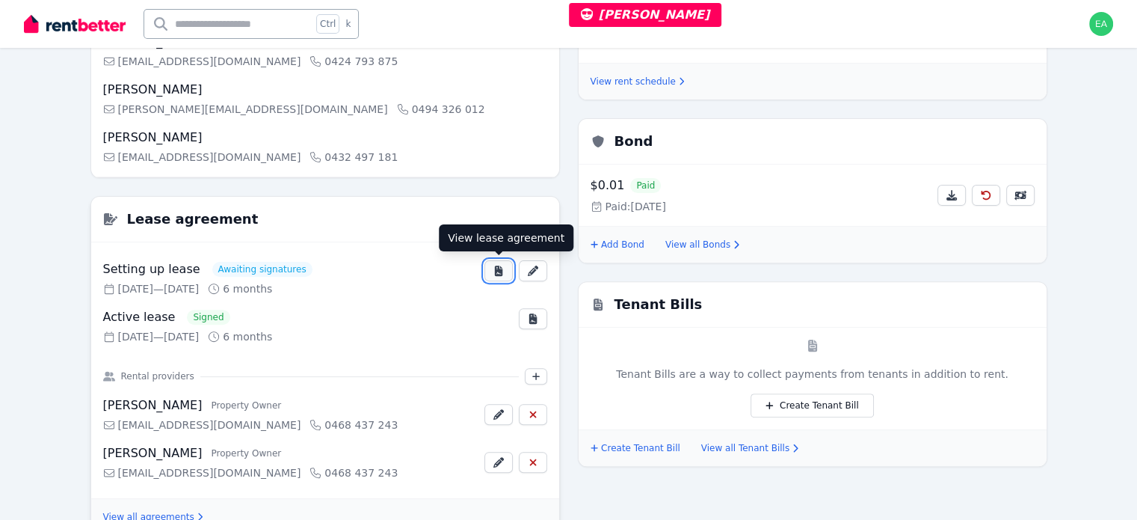
click at [493, 277] on button "button" at bounding box center [499, 270] width 28 height 21
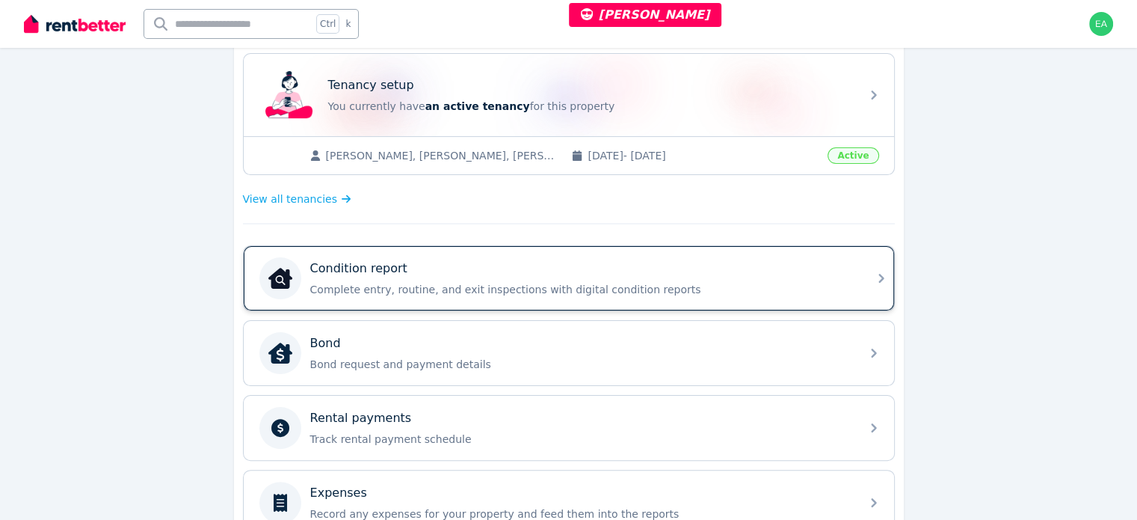
scroll to position [150, 0]
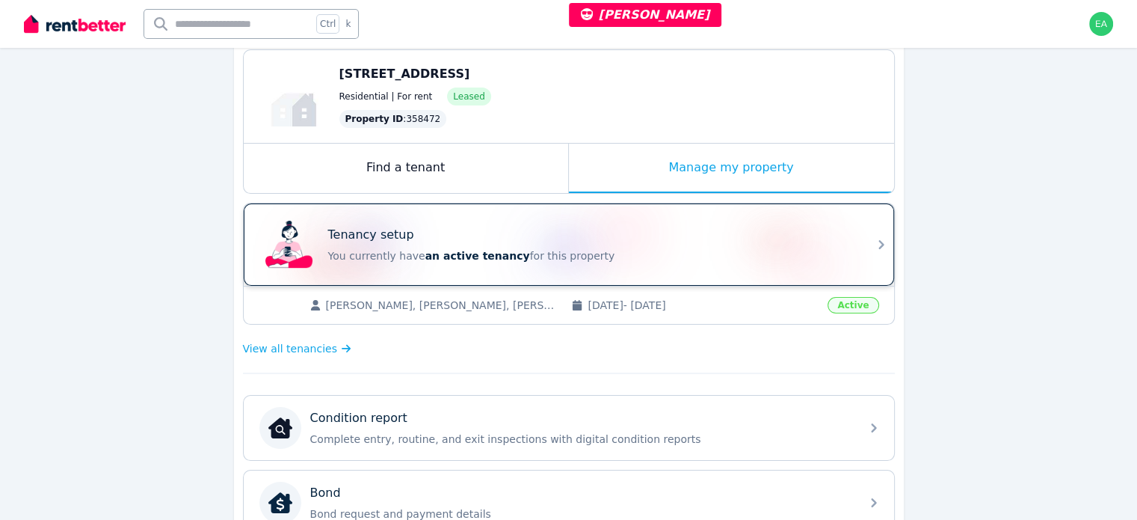
click at [700, 239] on div "Tenancy setup" at bounding box center [589, 235] width 523 height 18
